Goal: Information Seeking & Learning: Compare options

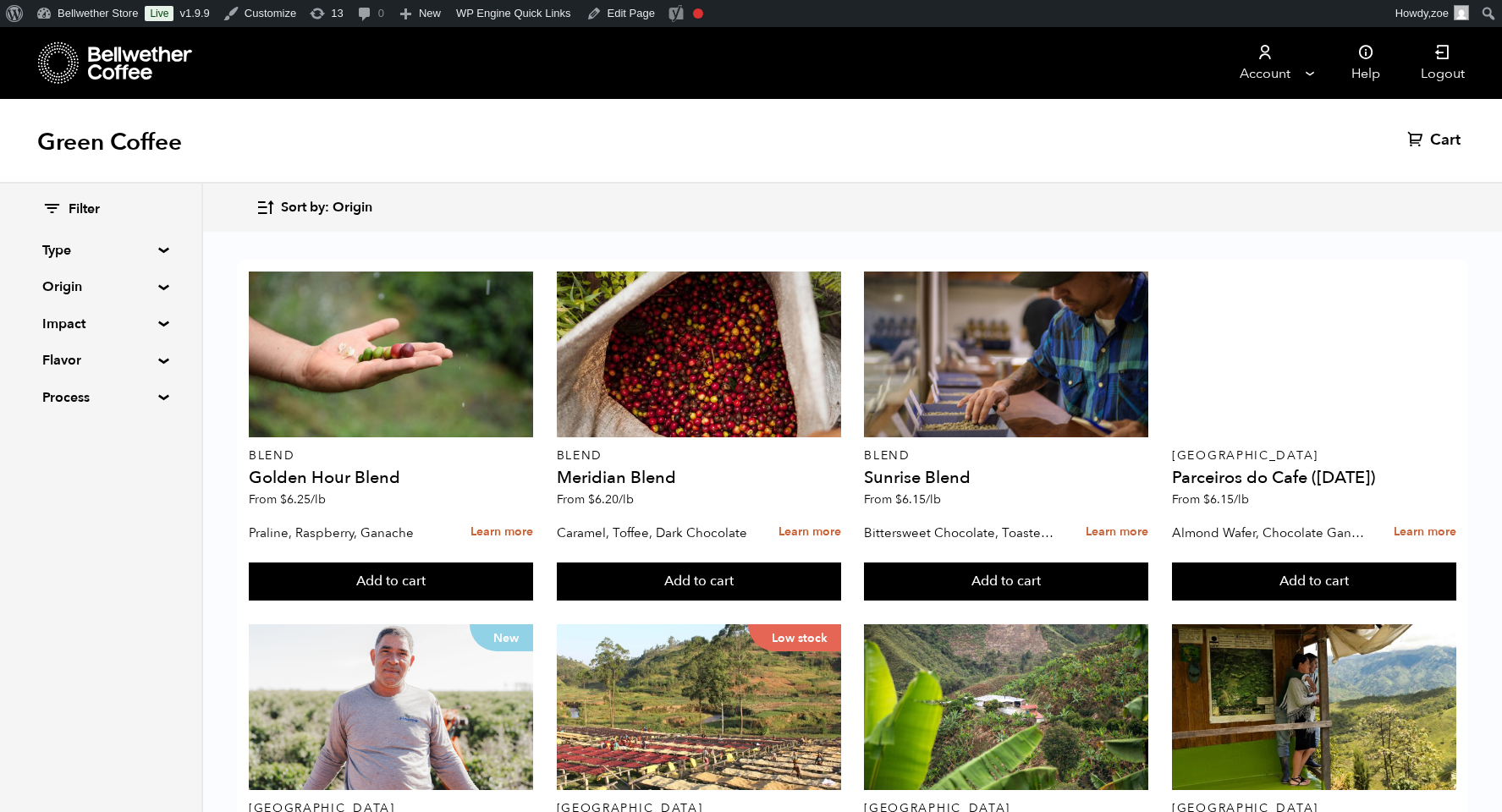
scroll to position [208, 0]
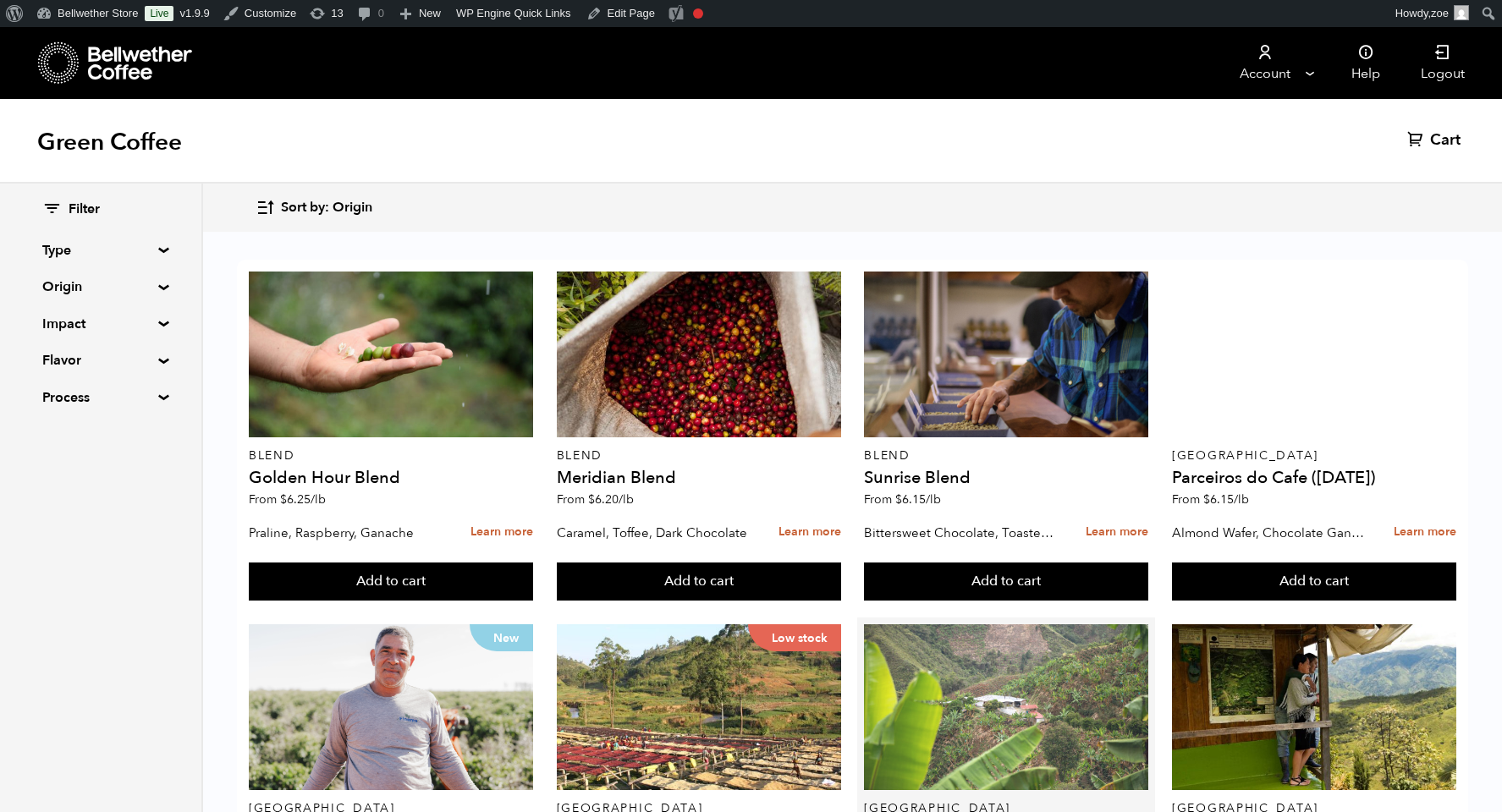
click at [1030, 625] on div at bounding box center [1007, 707] width 285 height 166
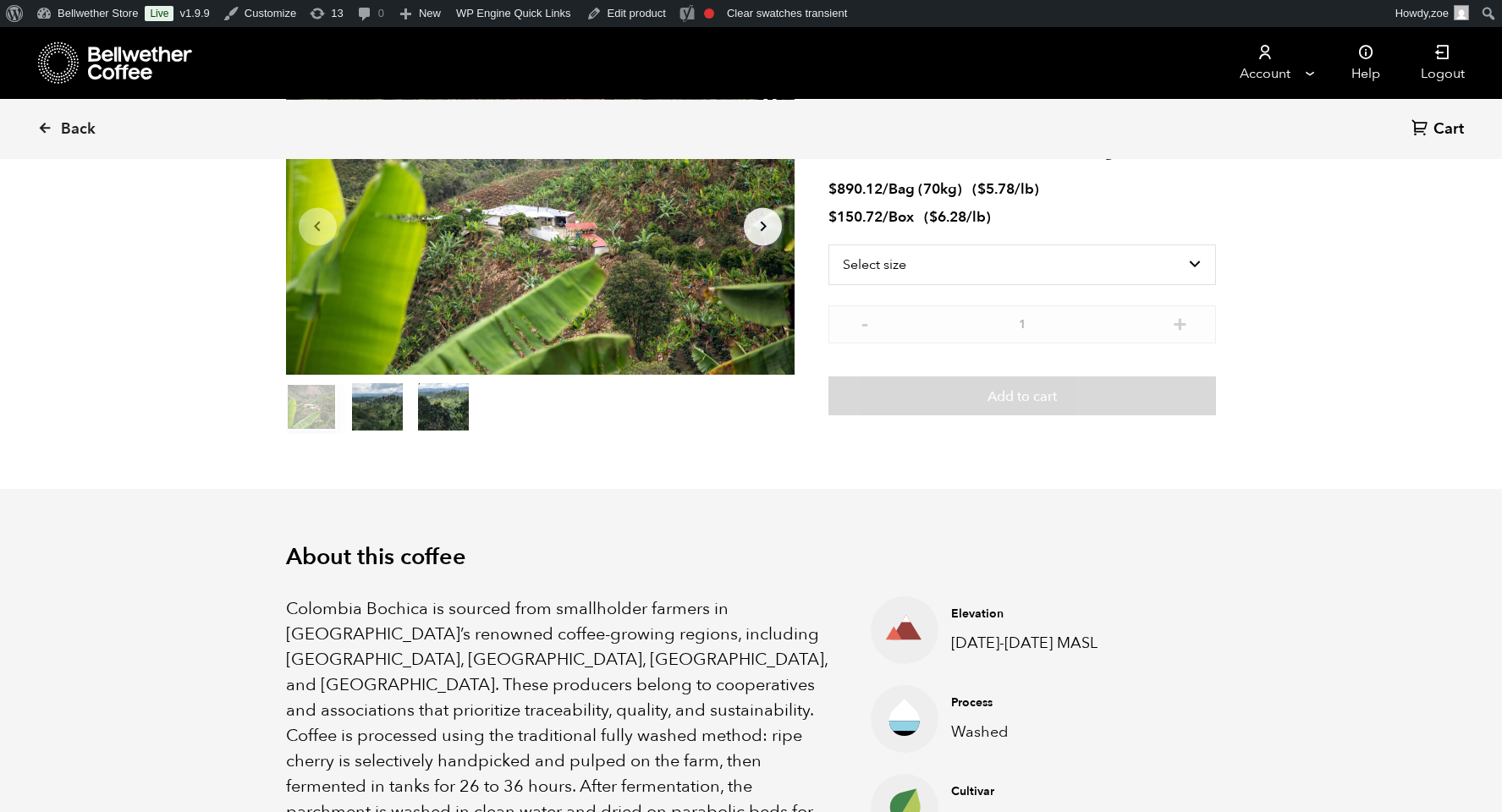
scroll to position [160, 0]
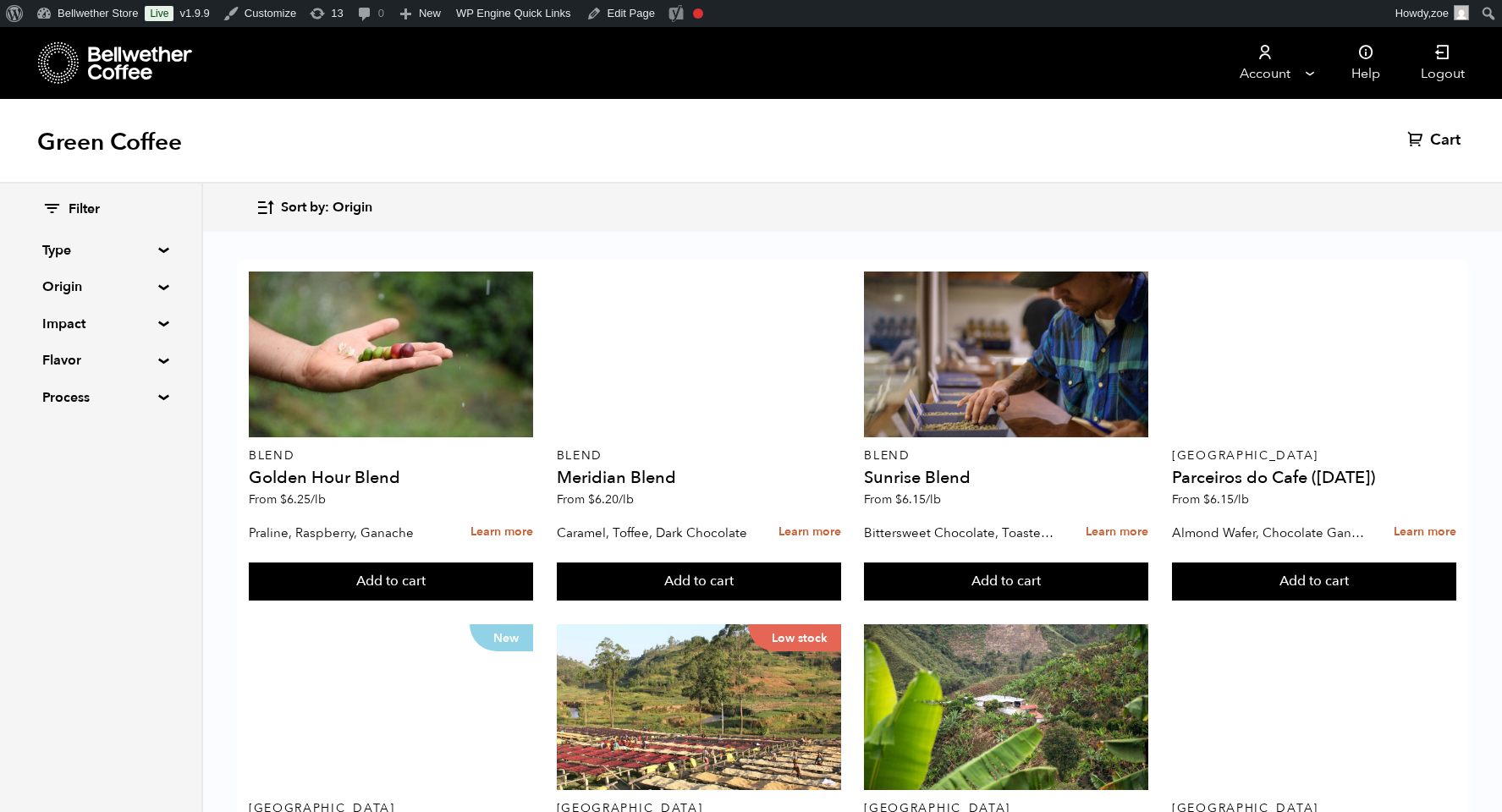
scroll to position [979, 0]
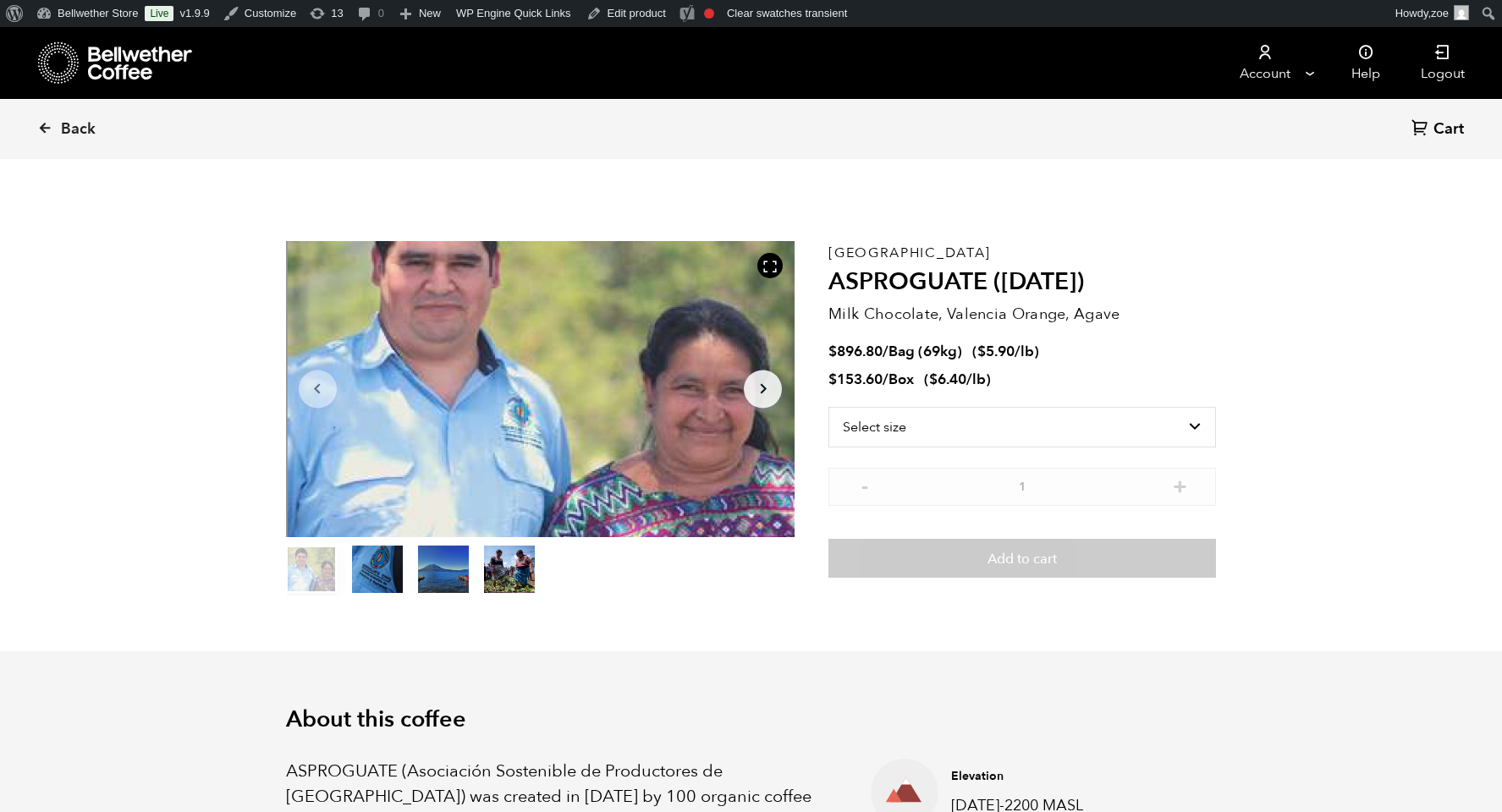
scroll to position [737, 902]
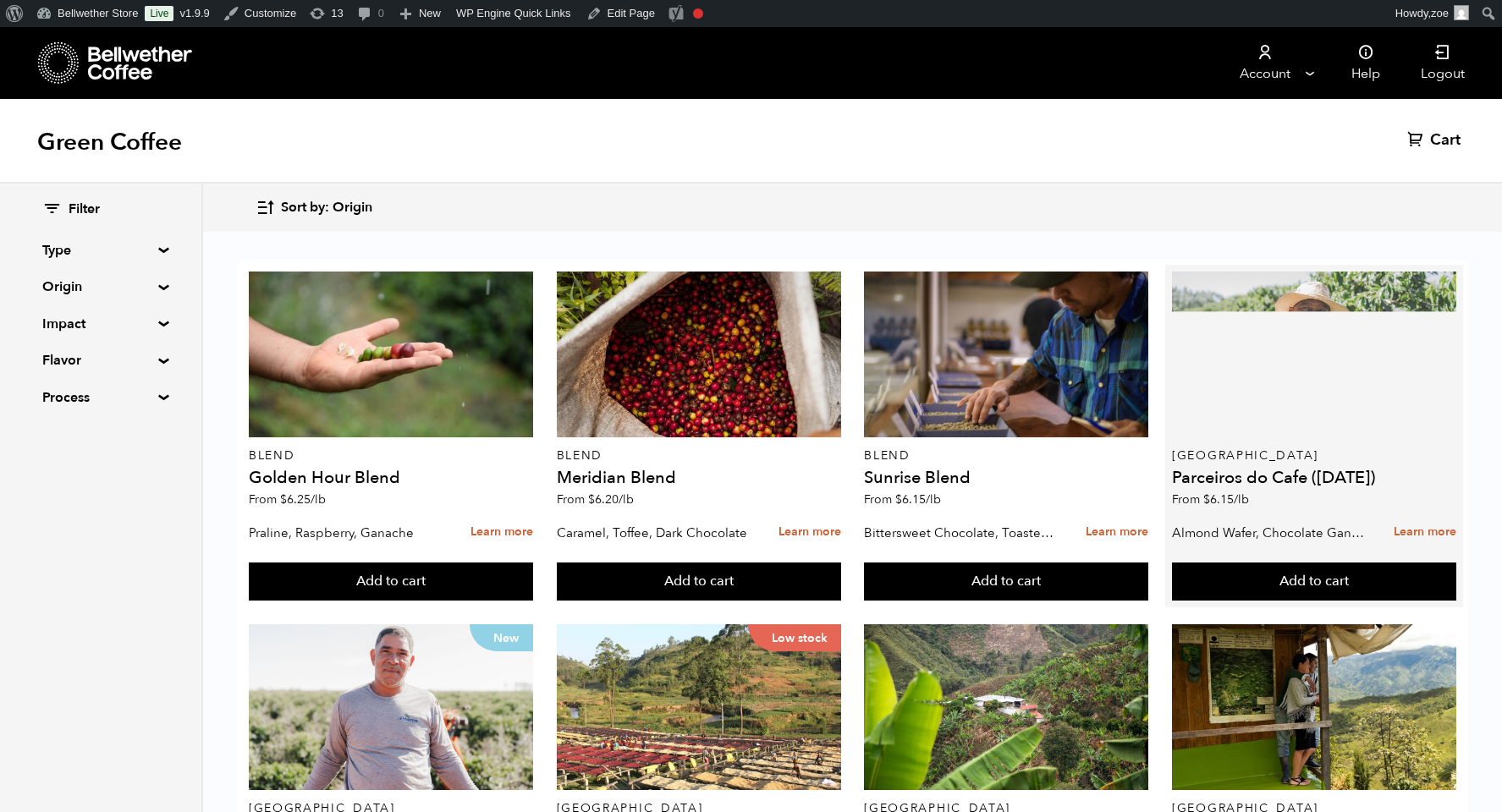
click at [1288, 348] on div at bounding box center [1315, 354] width 285 height 166
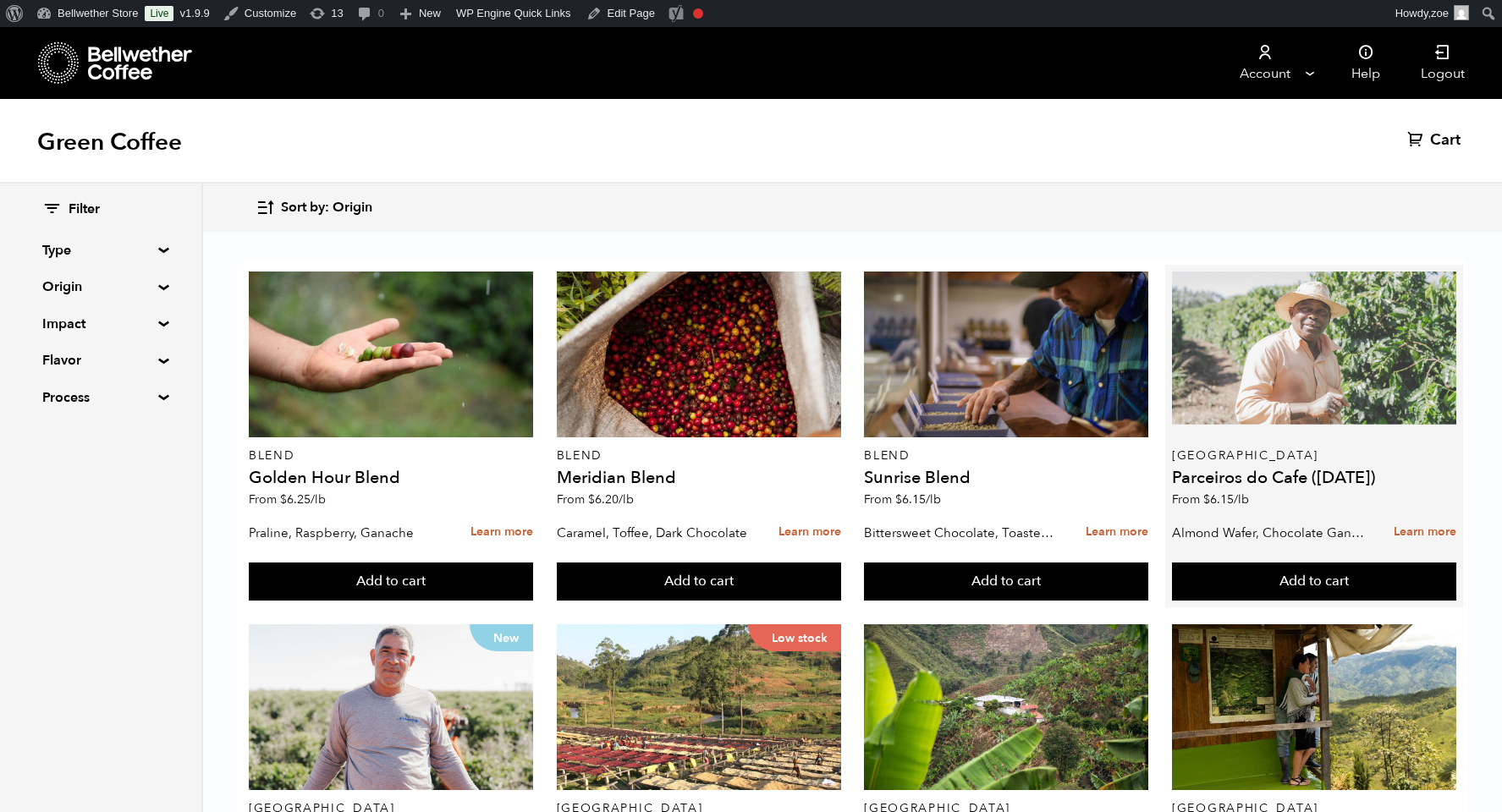
click at [1288, 348] on div at bounding box center [1315, 354] width 285 height 166
click at [1303, 356] on div at bounding box center [1315, 354] width 285 height 166
click at [1192, 351] on div at bounding box center [1315, 354] width 285 height 166
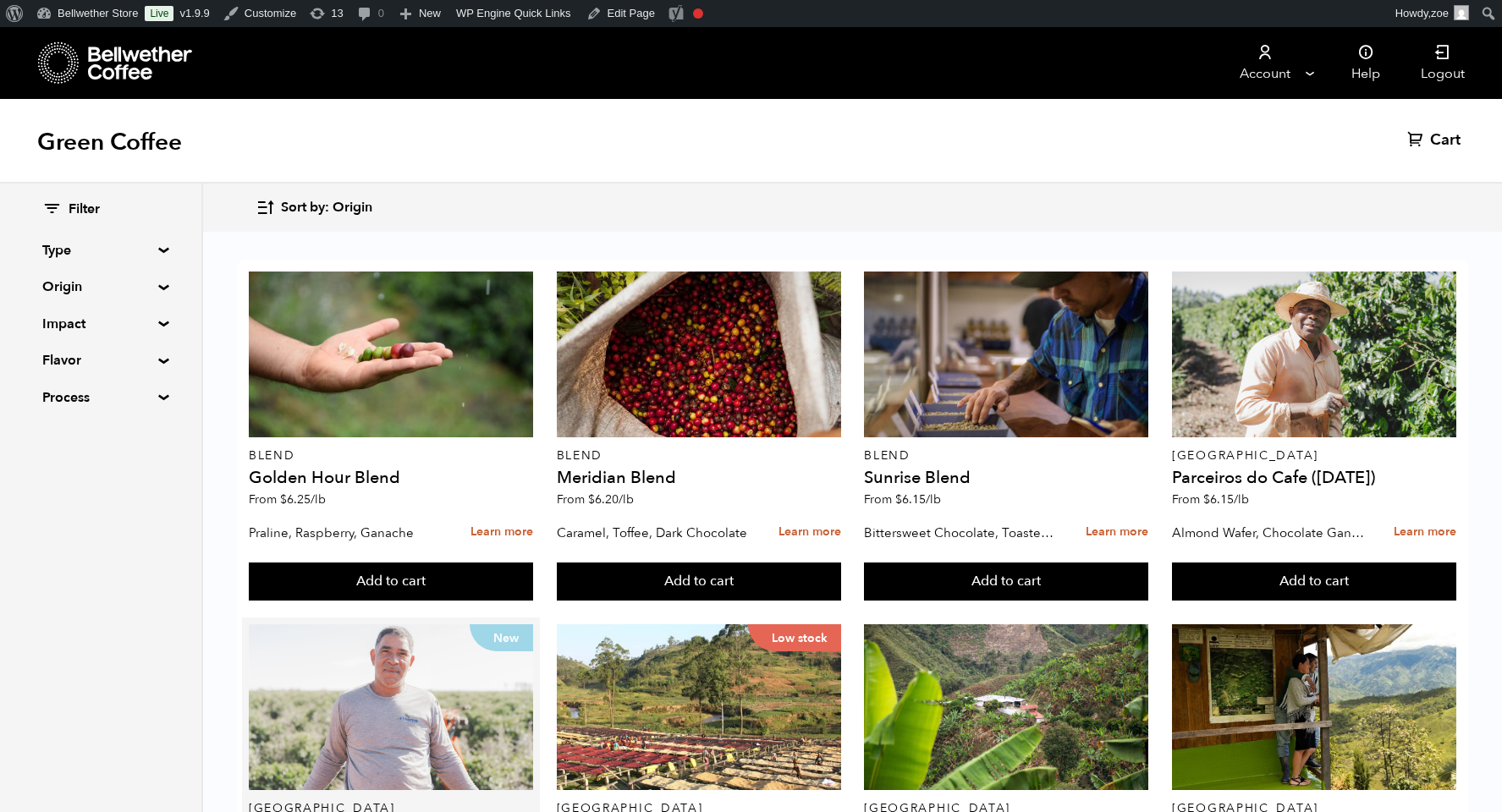
click at [384, 625] on div "New" at bounding box center [391, 707] width 285 height 166
click at [409, 625] on div "New" at bounding box center [391, 707] width 285 height 166
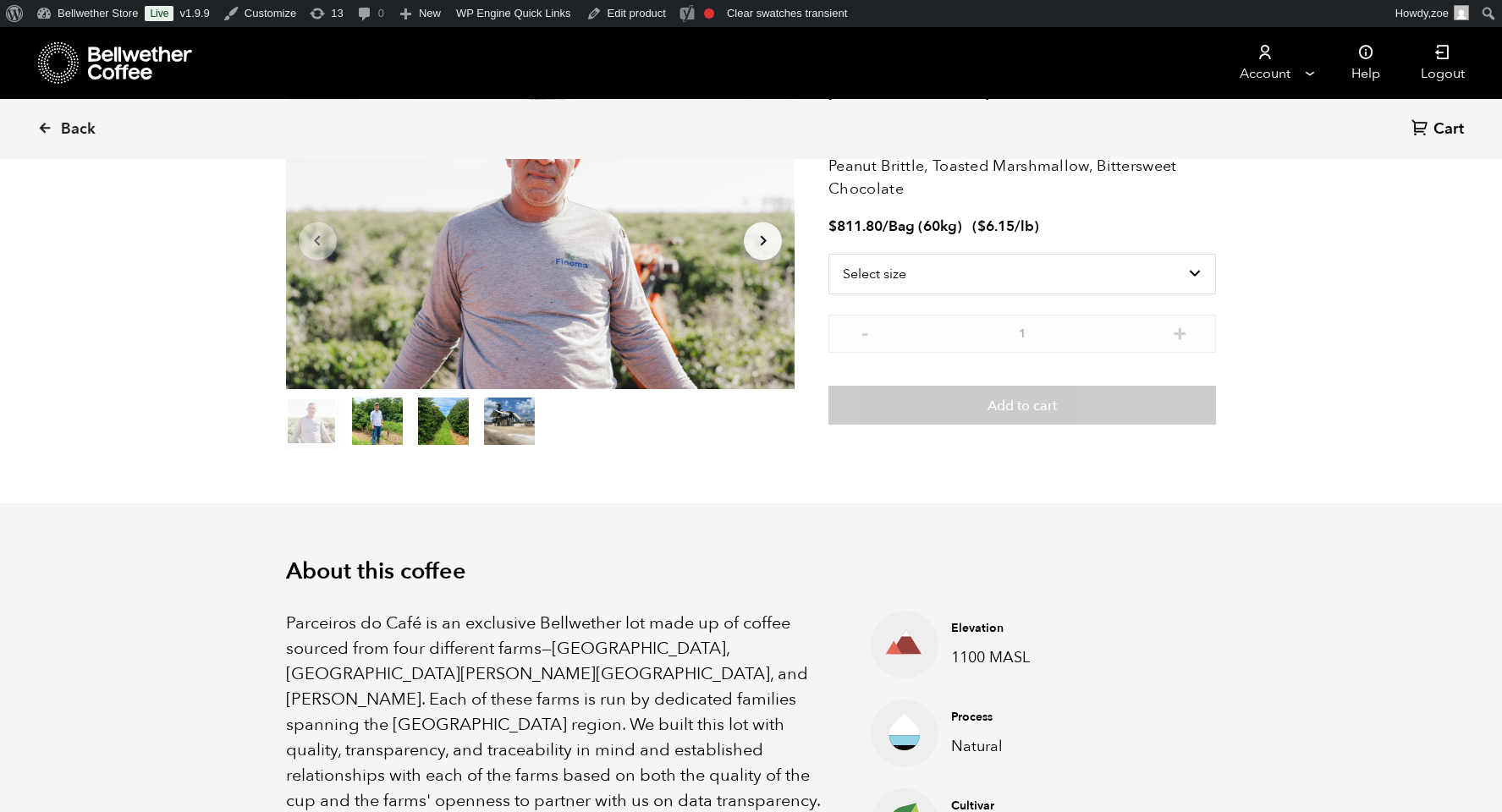
scroll to position [145, 0]
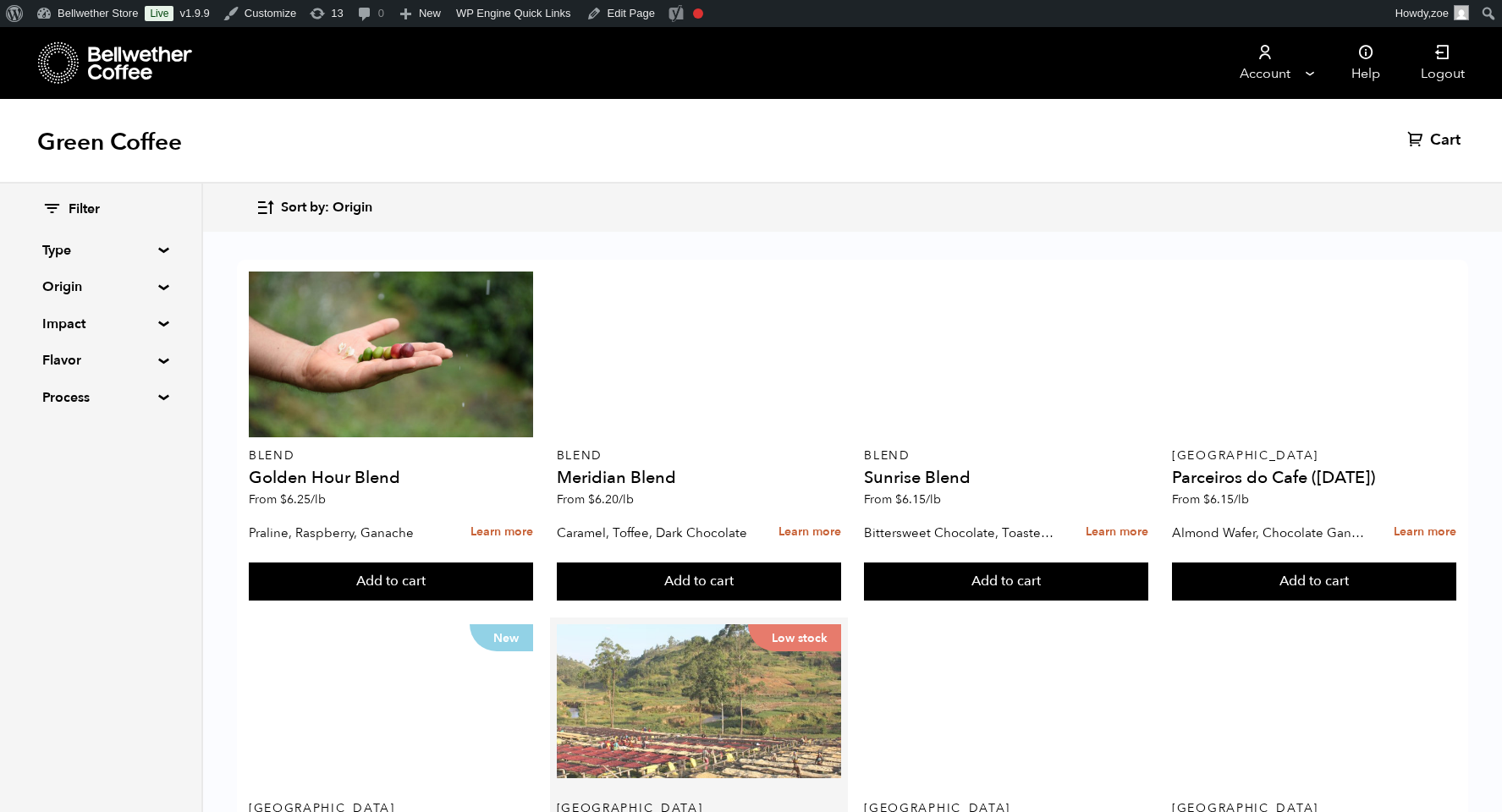
scroll to position [717, 0]
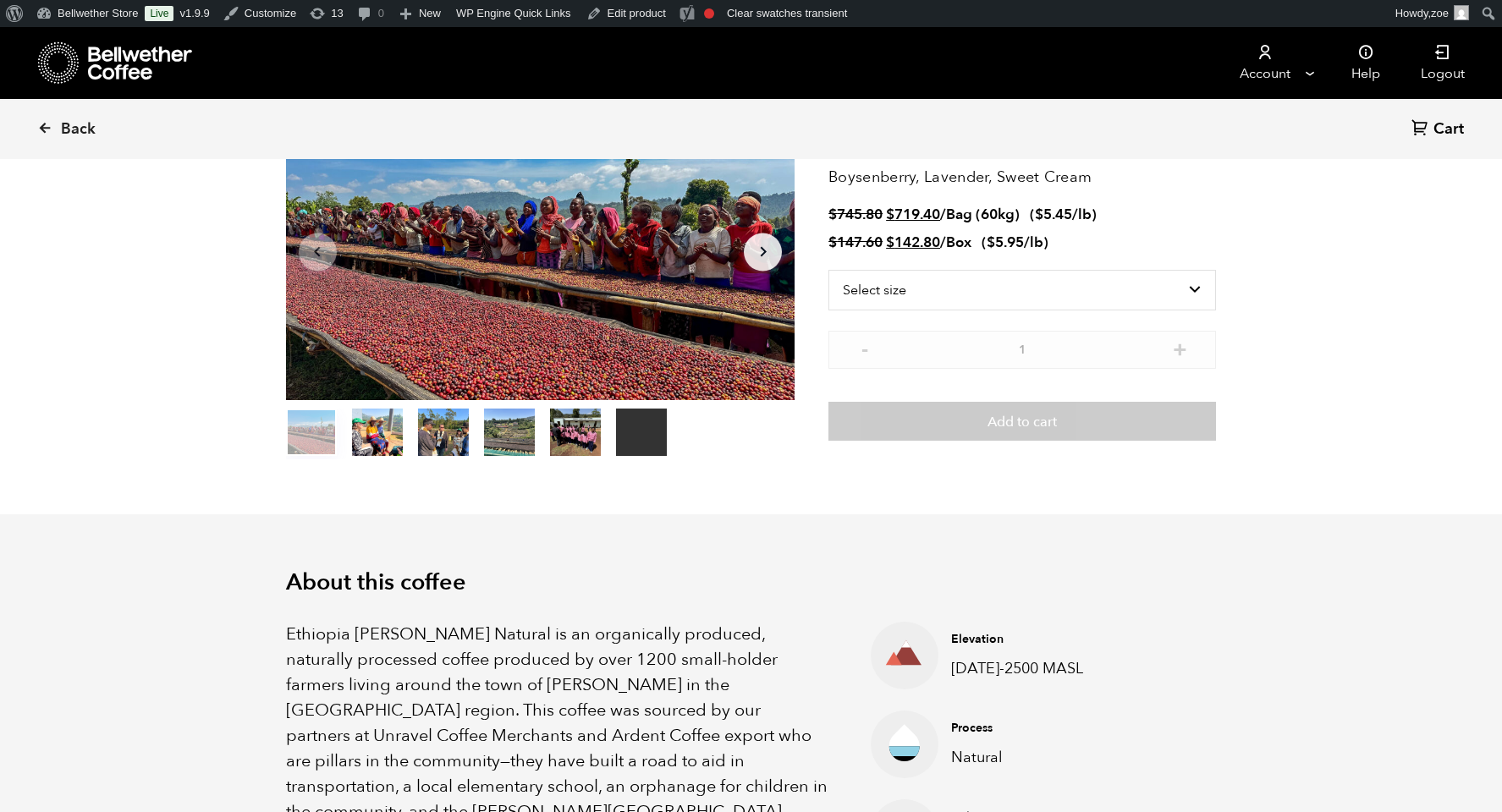
scroll to position [134, 0]
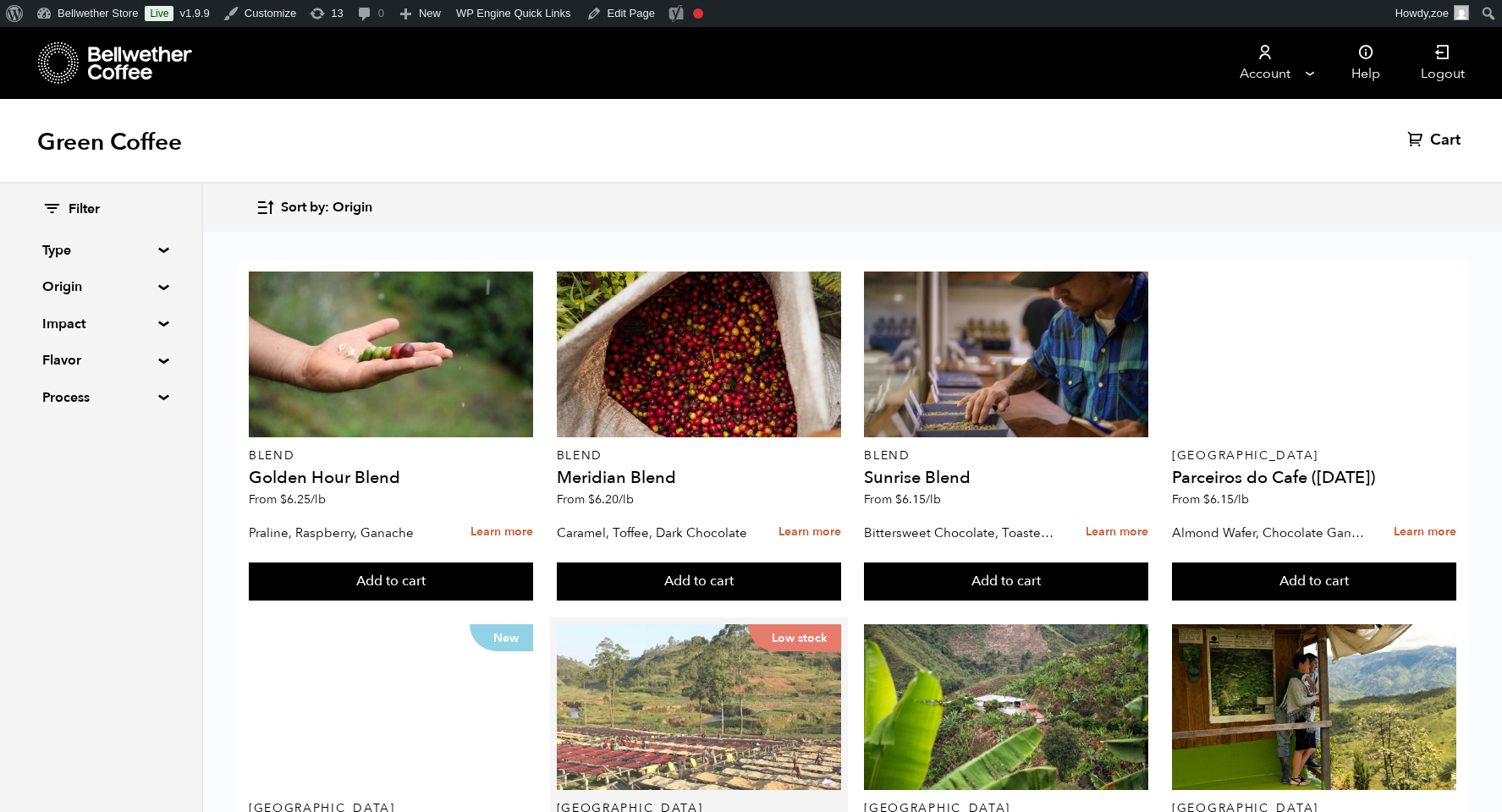
scroll to position [272, 0]
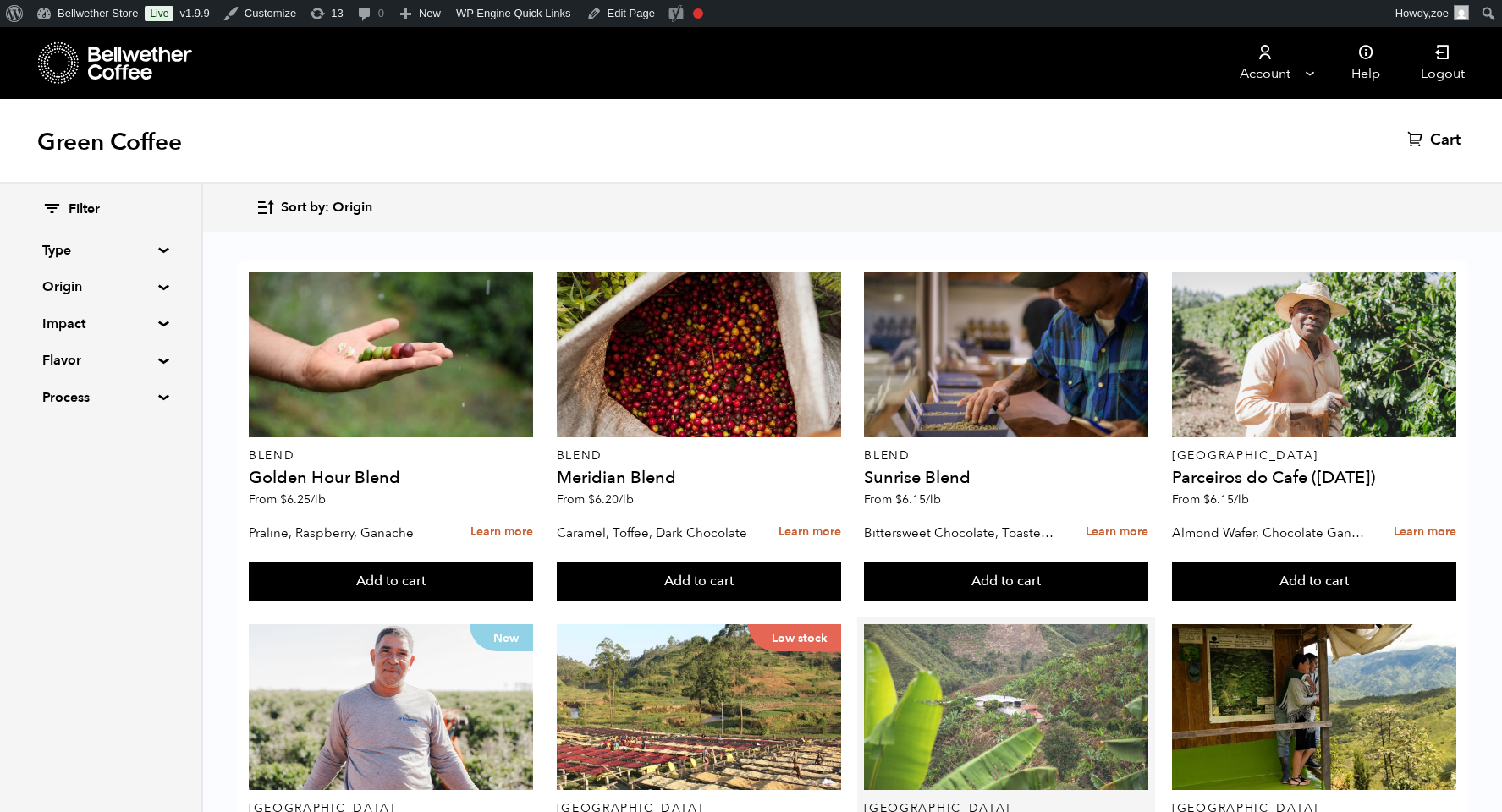
click at [967, 625] on div at bounding box center [1007, 707] width 285 height 166
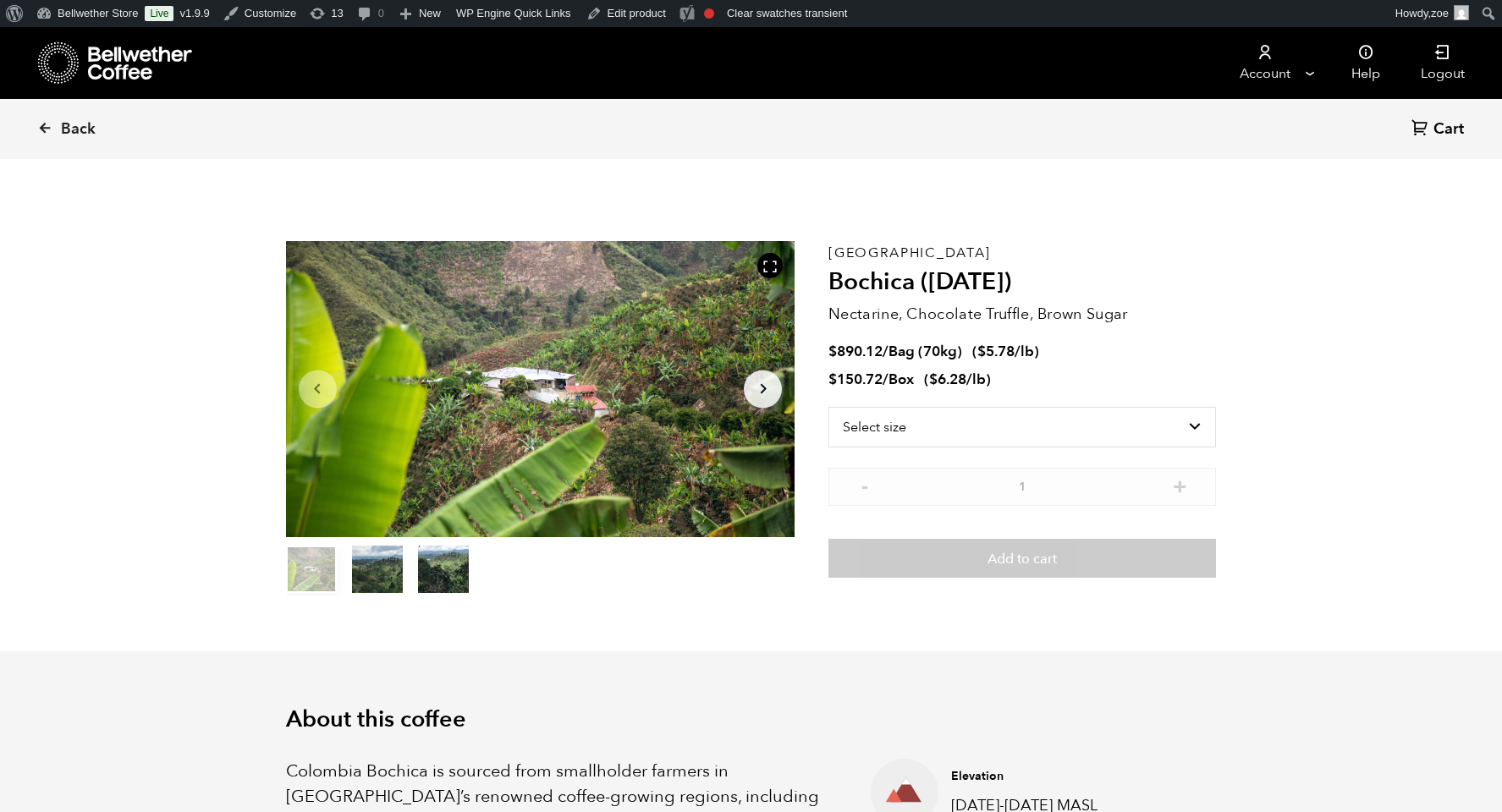
scroll to position [737, 902]
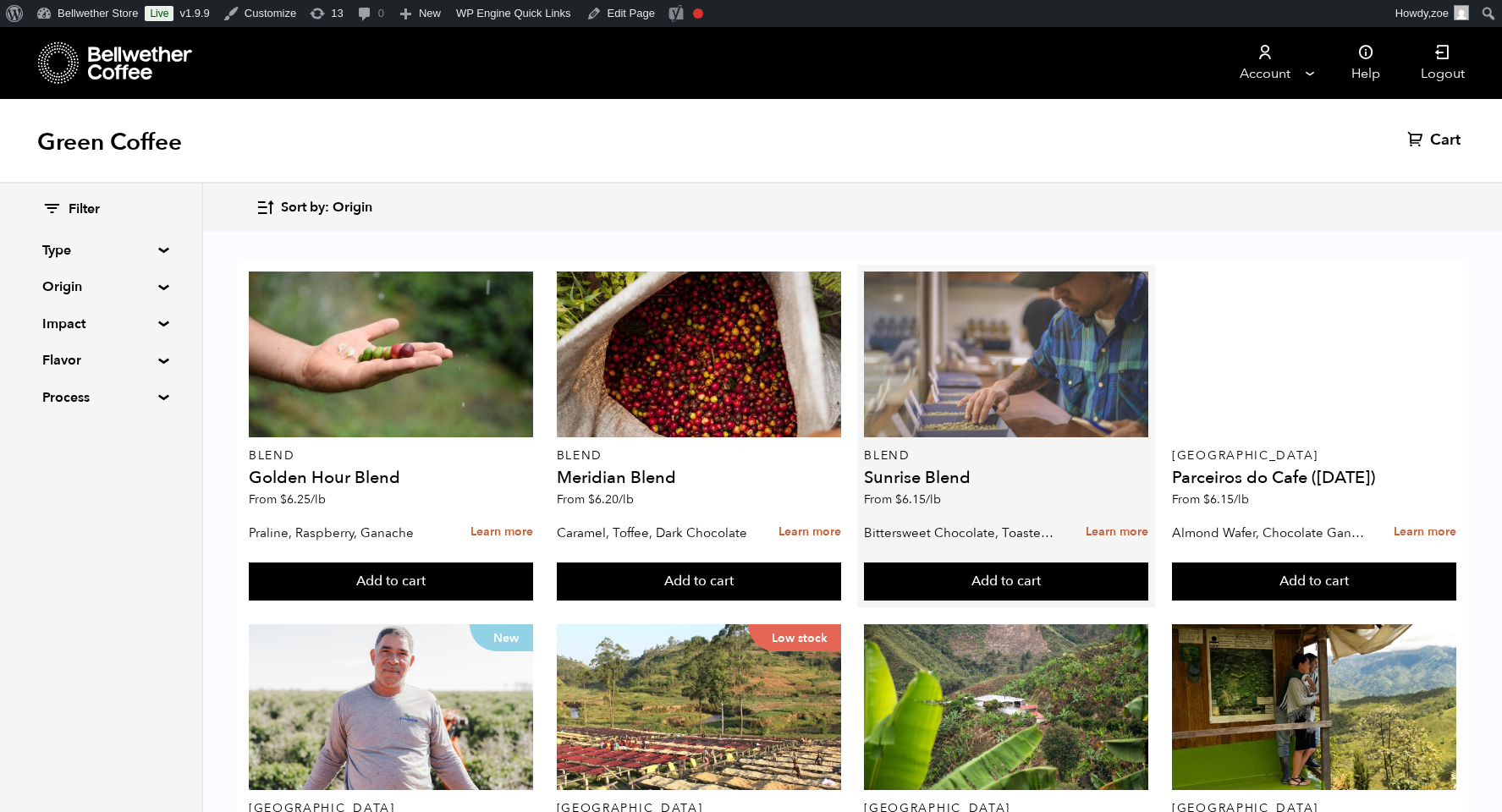
scroll to position [860, 0]
